Goal: Information Seeking & Learning: Find specific fact

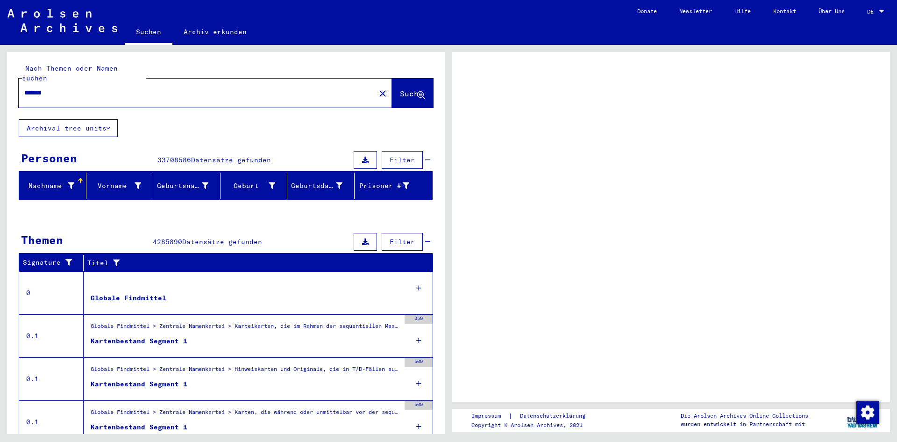
click at [400, 89] on span "Suche" at bounding box center [411, 93] width 23 height 9
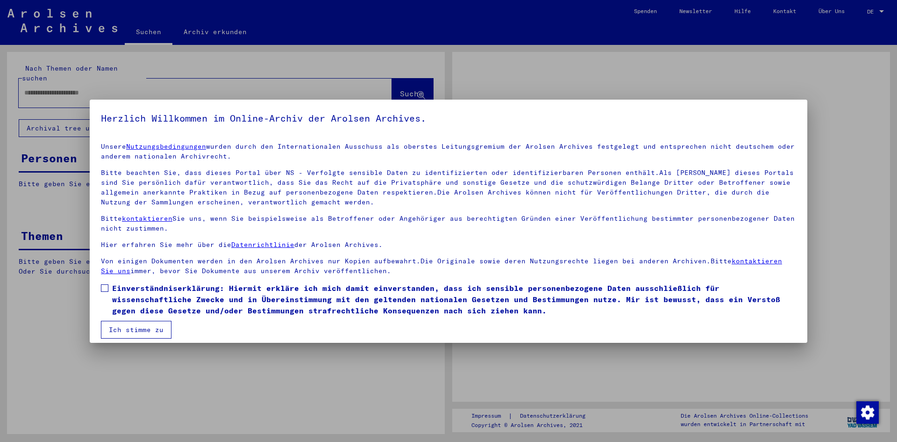
type input "*******"
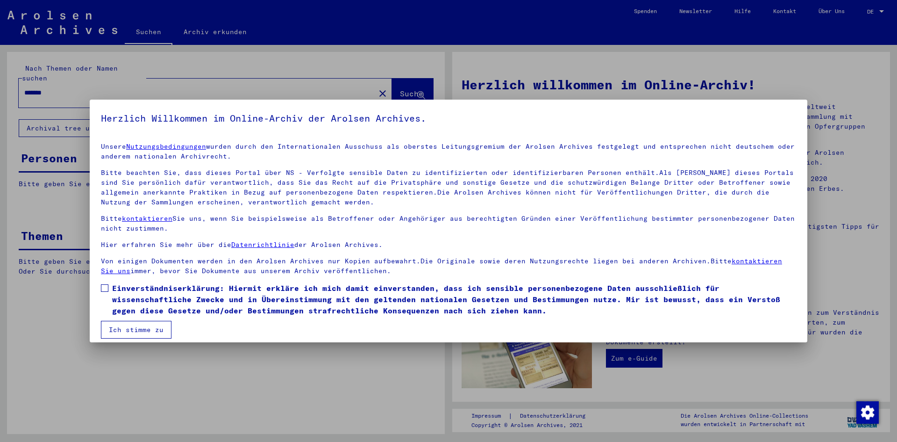
click at [108, 290] on span at bounding box center [104, 287] width 7 height 7
click at [130, 331] on button "Ich stimme zu" at bounding box center [136, 330] width 71 height 18
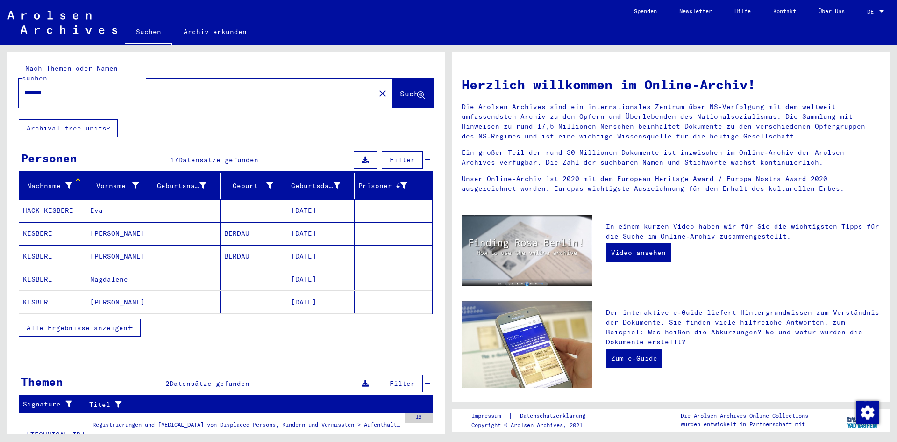
click at [247, 223] on mat-cell "BERDAU" at bounding box center [254, 233] width 67 height 22
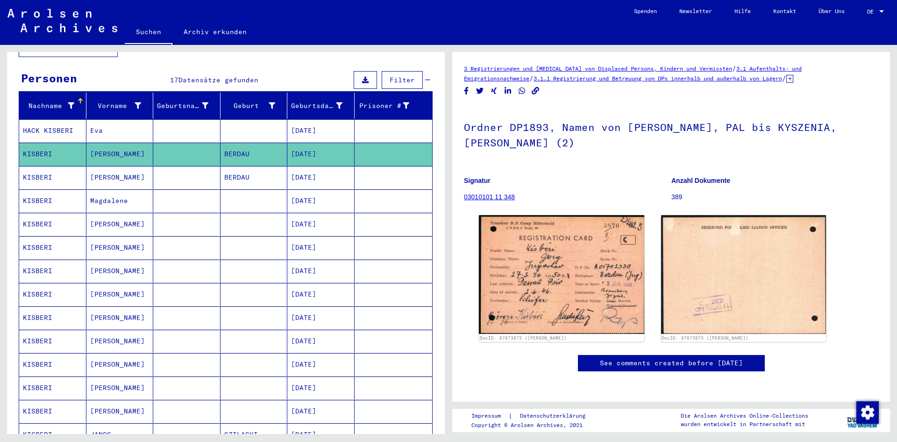
scroll to position [93, 0]
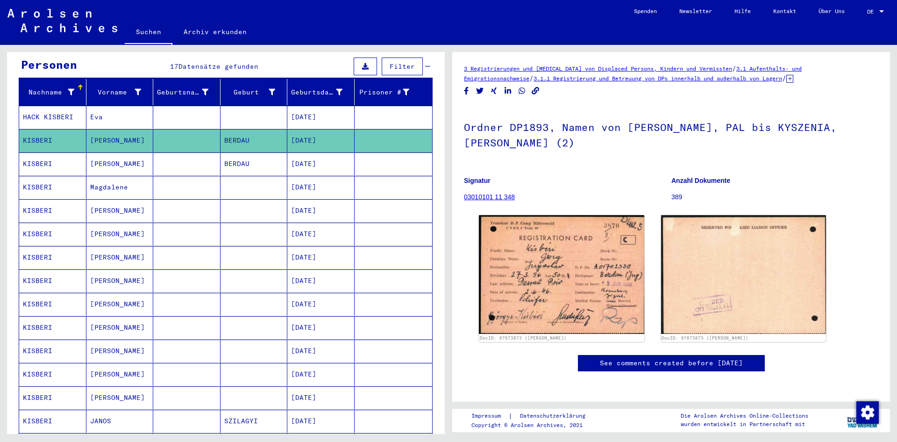
click at [210, 269] on mat-cell at bounding box center [186, 280] width 67 height 23
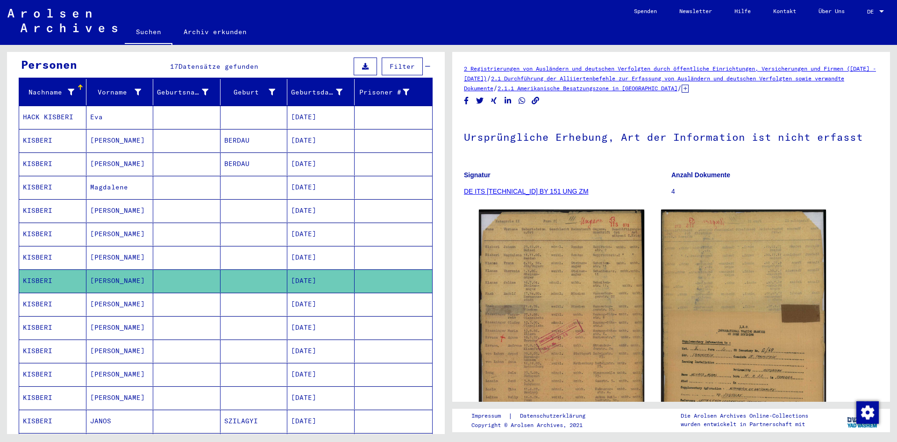
click at [225, 199] on mat-cell at bounding box center [254, 210] width 67 height 23
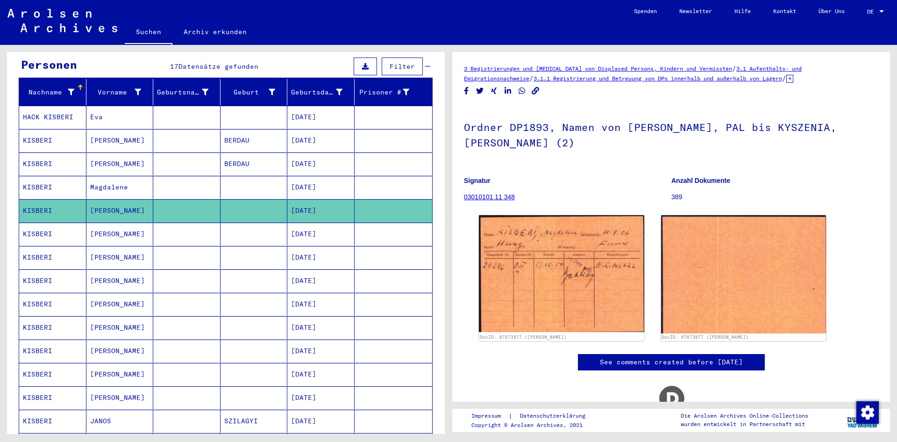
click at [231, 178] on mat-cell at bounding box center [254, 187] width 67 height 23
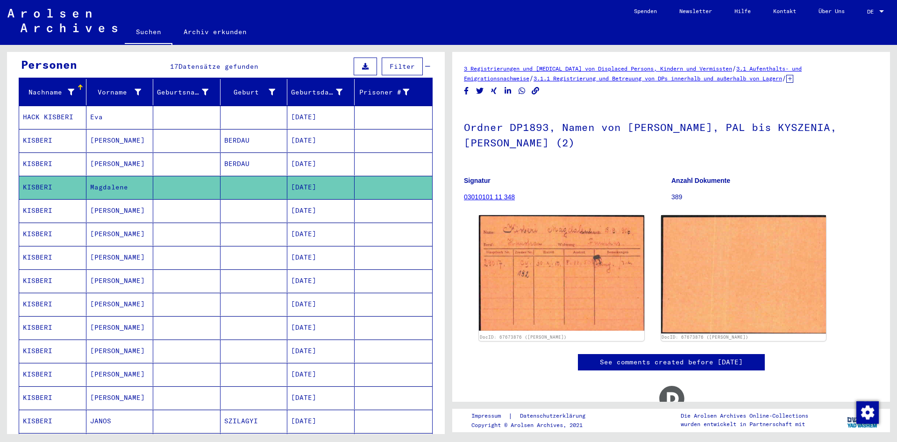
click at [233, 156] on mat-cell "BERDAU" at bounding box center [254, 163] width 67 height 23
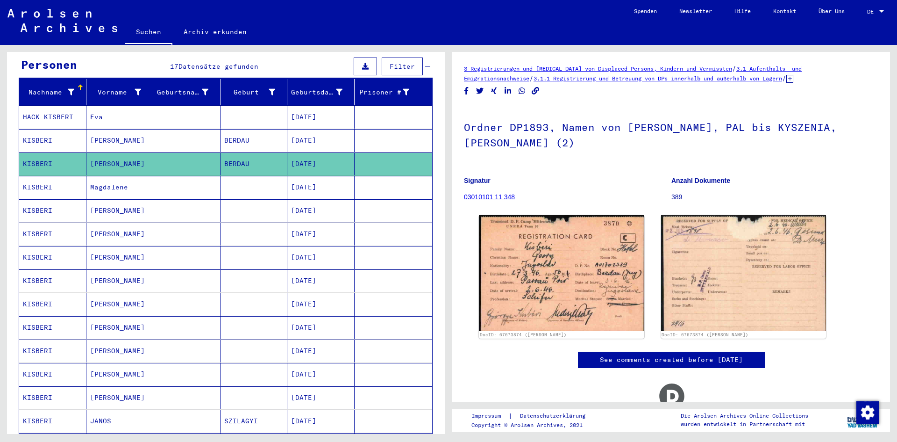
click at [242, 129] on mat-cell "BERDAU" at bounding box center [254, 140] width 67 height 23
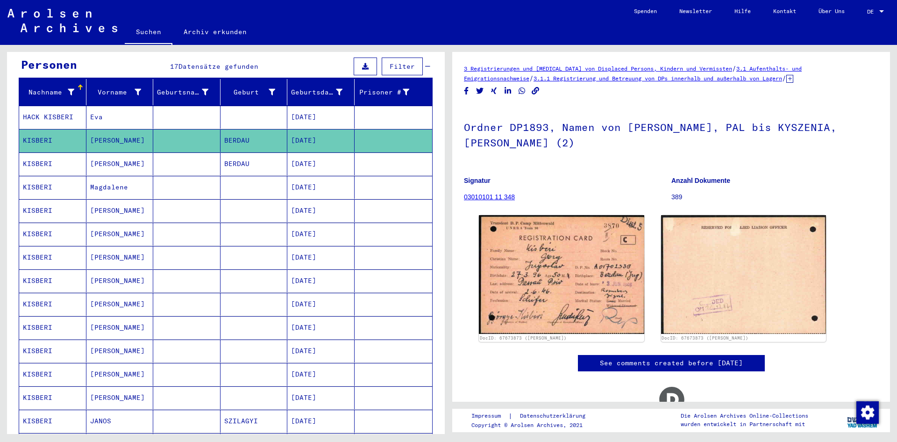
click at [221, 222] on mat-cell at bounding box center [254, 233] width 67 height 23
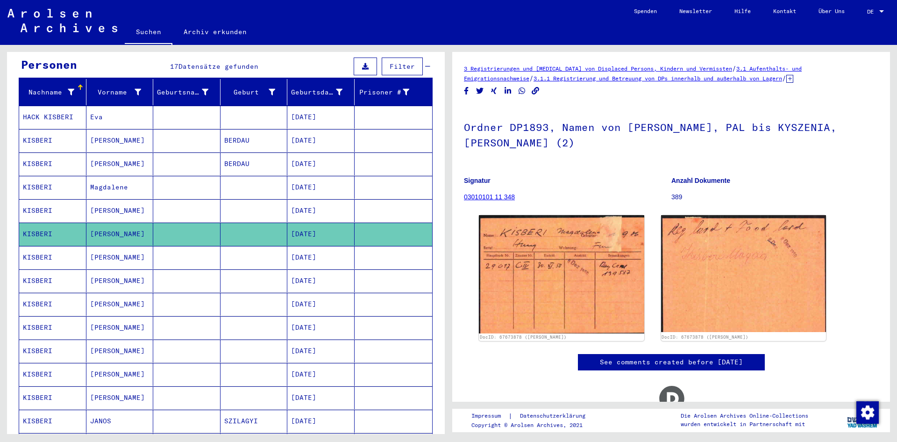
click at [207, 271] on mat-cell at bounding box center [186, 280] width 67 height 23
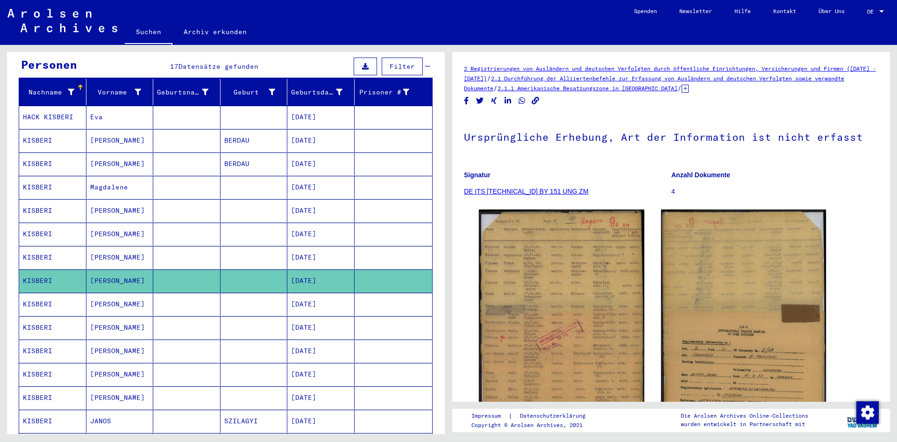
click at [180, 300] on mat-cell at bounding box center [186, 304] width 67 height 23
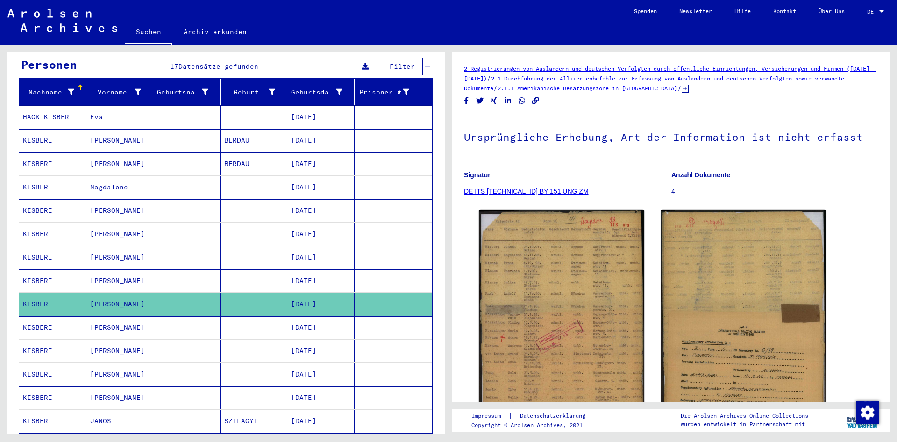
click at [179, 301] on mat-cell at bounding box center [186, 304] width 67 height 23
click at [163, 320] on mat-cell at bounding box center [186, 327] width 67 height 23
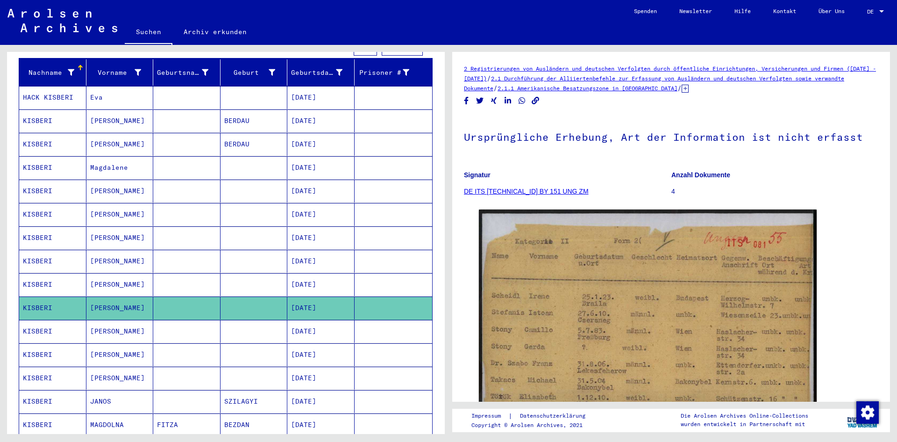
scroll to position [234, 0]
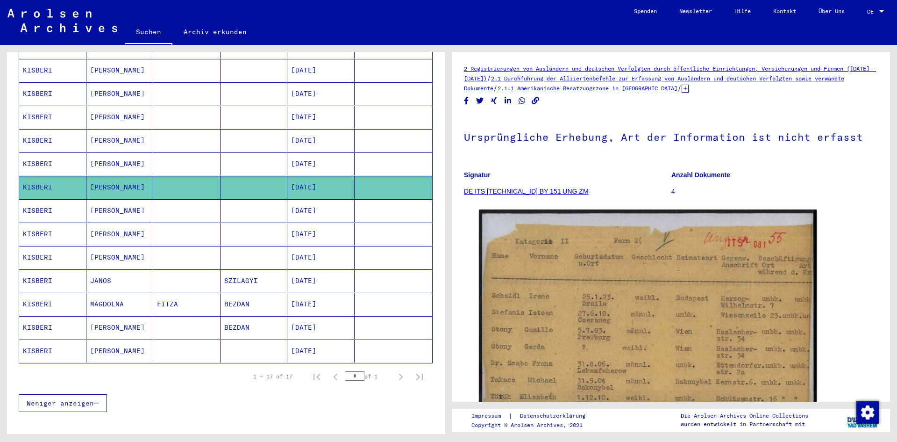
click at [165, 273] on mat-cell at bounding box center [186, 280] width 67 height 23
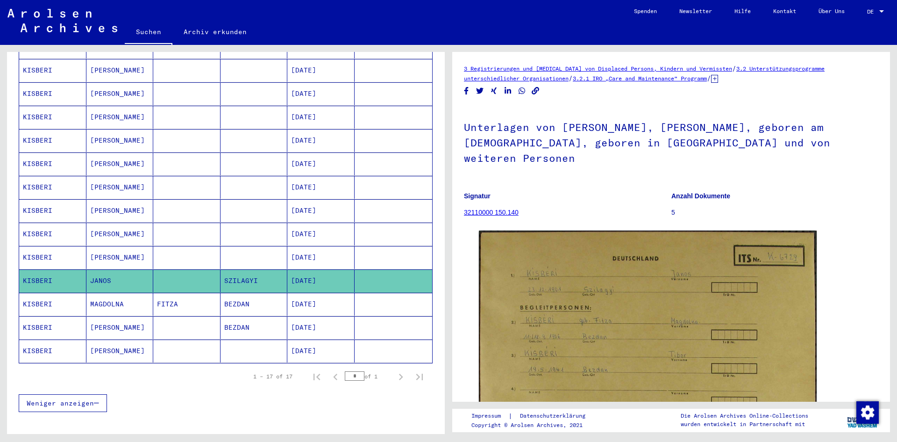
click at [168, 293] on mat-cell "FITZA" at bounding box center [186, 304] width 67 height 23
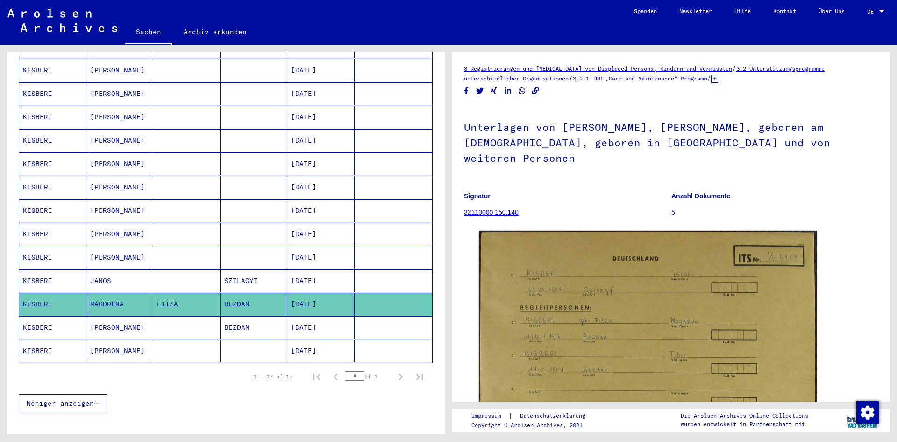
click at [154, 339] on mat-cell at bounding box center [186, 350] width 67 height 23
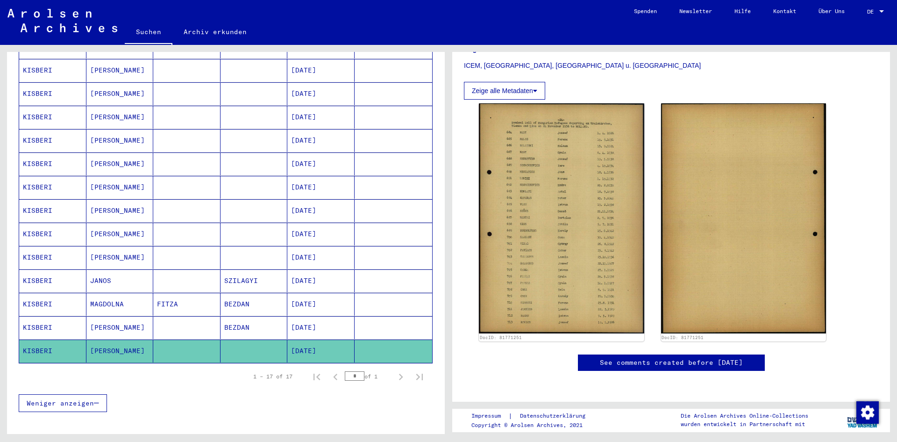
scroll to position [514, 0]
